Goal: Check status: Check status

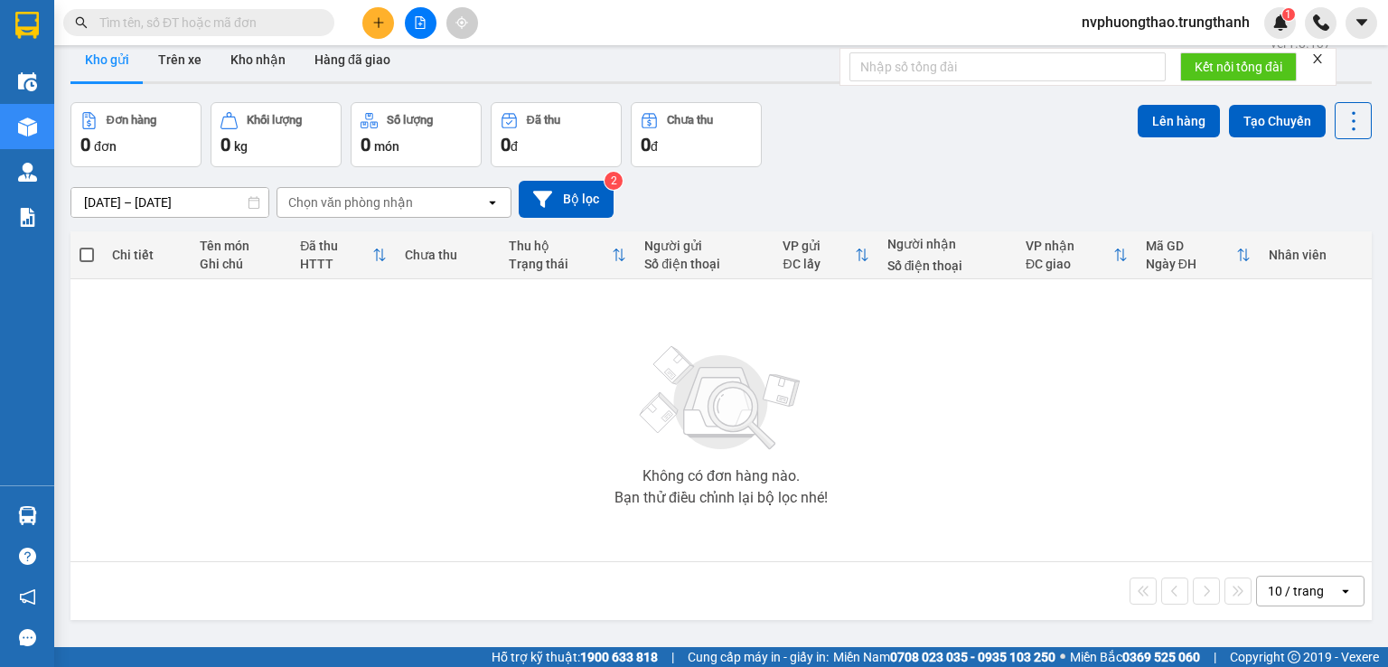
scroll to position [18, 0]
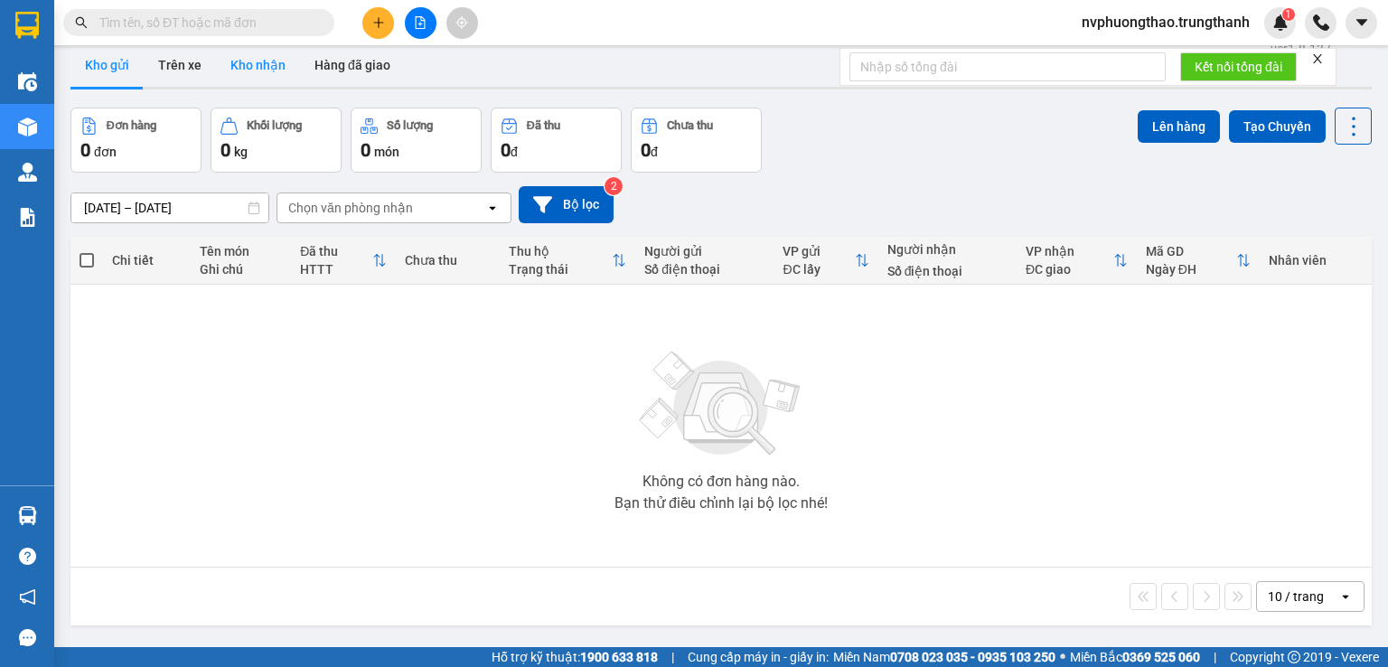
drag, startPoint x: 193, startPoint y: 66, endPoint x: 214, endPoint y: 66, distance: 21.7
click at [195, 65] on button "Trên xe" at bounding box center [180, 64] width 72 height 43
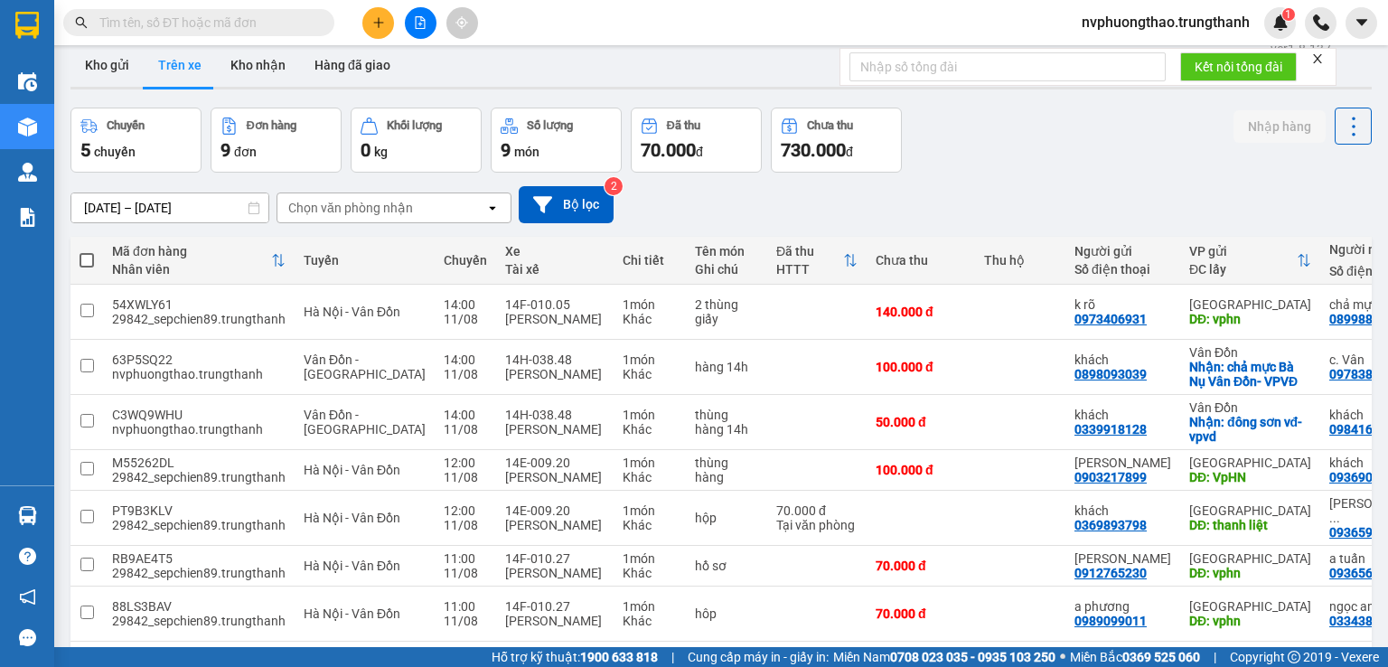
click at [177, 69] on button "Trên xe" at bounding box center [180, 64] width 72 height 43
click at [114, 73] on button "Kho gửi" at bounding box center [107, 64] width 73 height 43
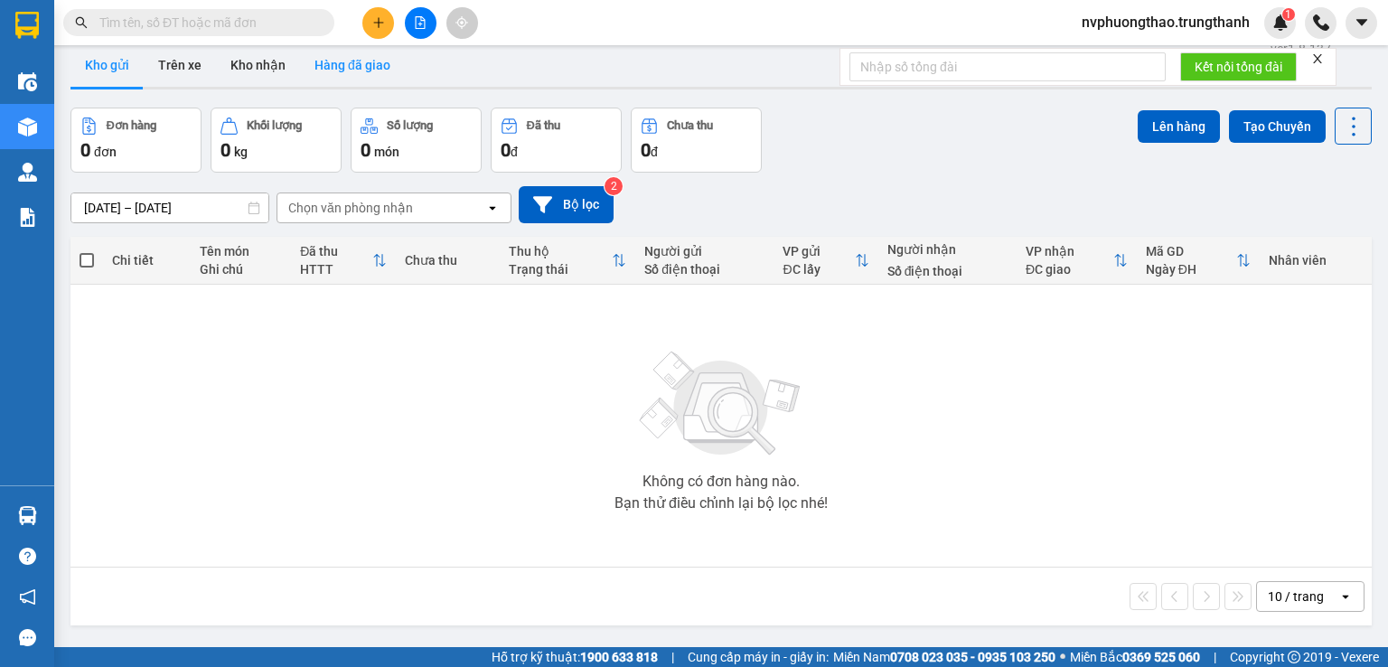
click at [339, 73] on button "Hàng đã giao" at bounding box center [352, 64] width 105 height 43
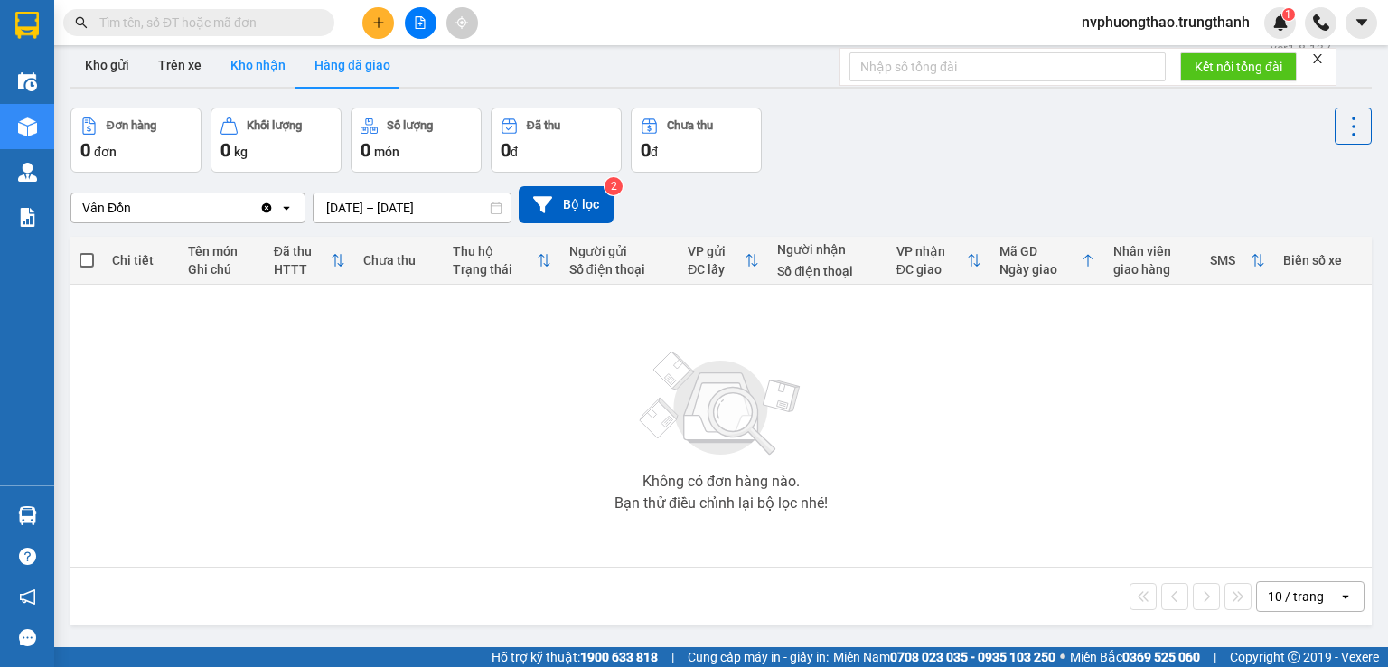
click at [232, 75] on button "Kho nhận" at bounding box center [258, 64] width 84 height 43
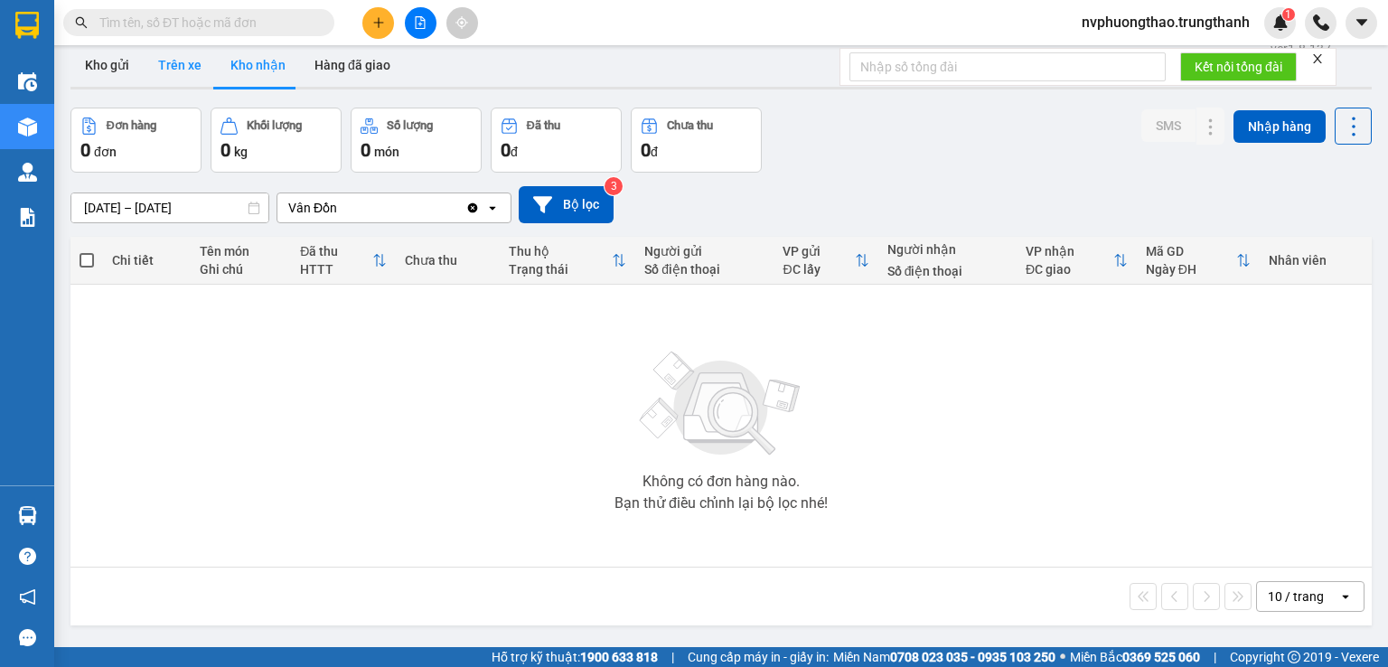
click at [168, 73] on button "Trên xe" at bounding box center [180, 64] width 72 height 43
type input "[DATE] – [DATE]"
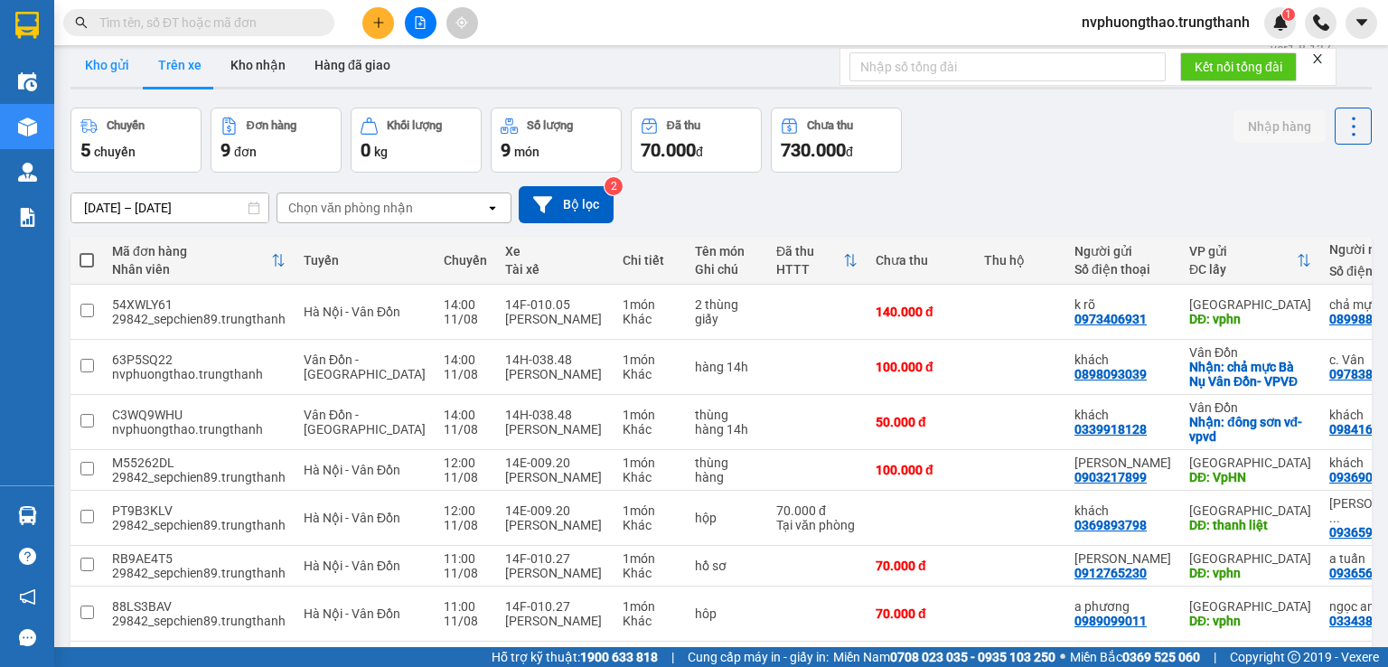
click at [124, 76] on button "Kho gửi" at bounding box center [107, 64] width 73 height 43
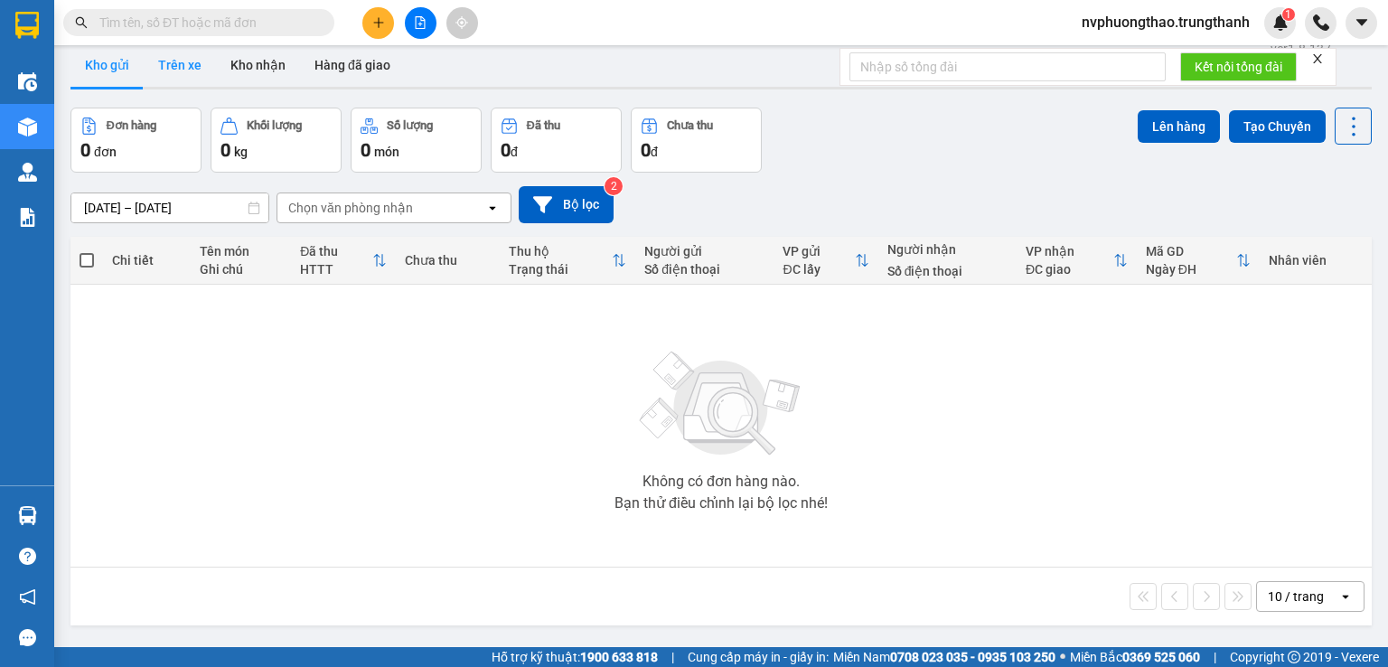
click at [165, 66] on button "Trên xe" at bounding box center [180, 64] width 72 height 43
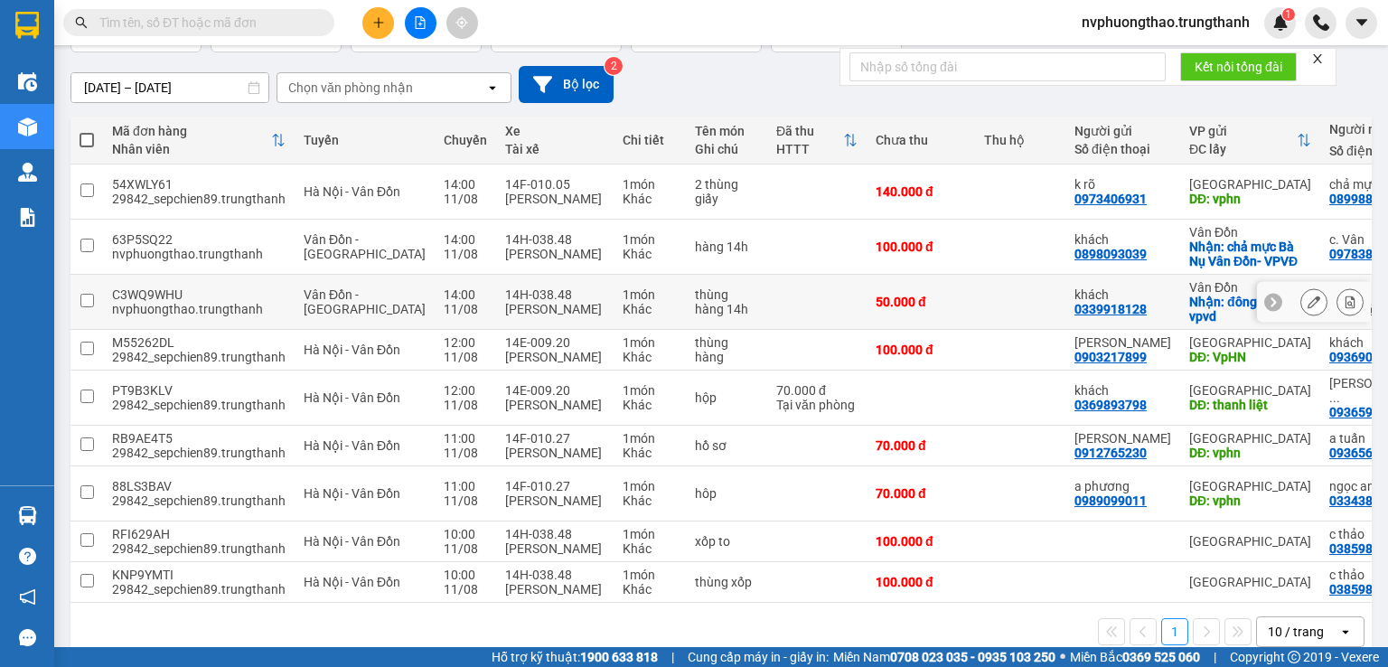
scroll to position [202, 0]
